Goal: Use online tool/utility: Utilize a website feature to perform a specific function

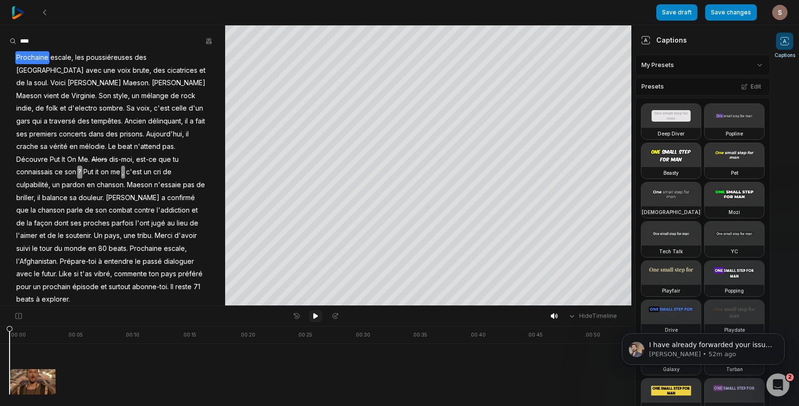
click at [315, 316] on icon at bounding box center [315, 316] width 5 height 6
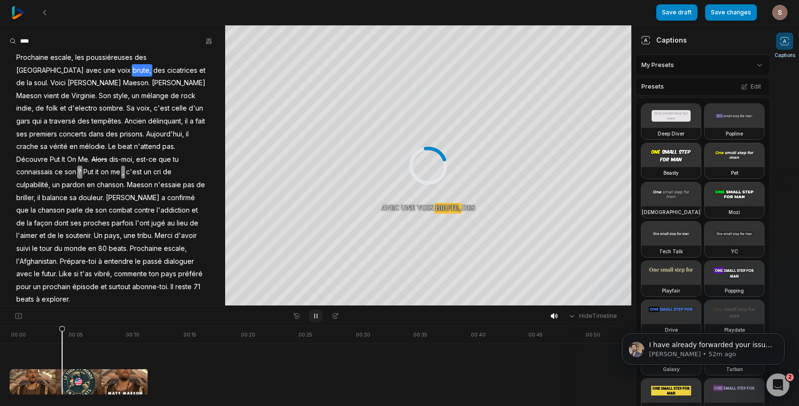
click at [313, 315] on icon at bounding box center [316, 316] width 8 height 8
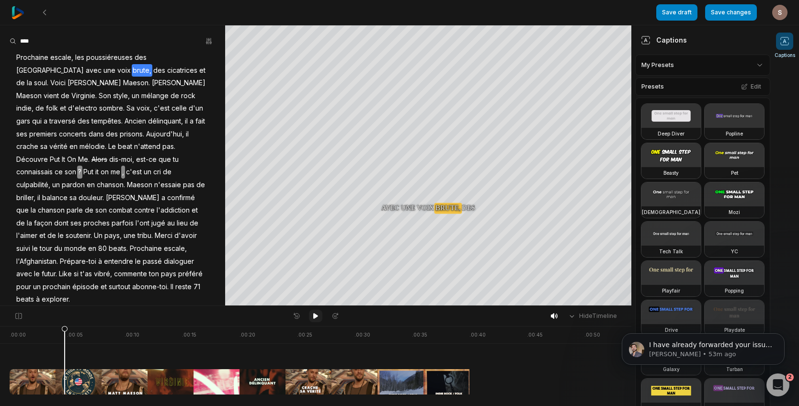
click at [312, 316] on icon at bounding box center [316, 316] width 8 height 8
